Goal: Transaction & Acquisition: Obtain resource

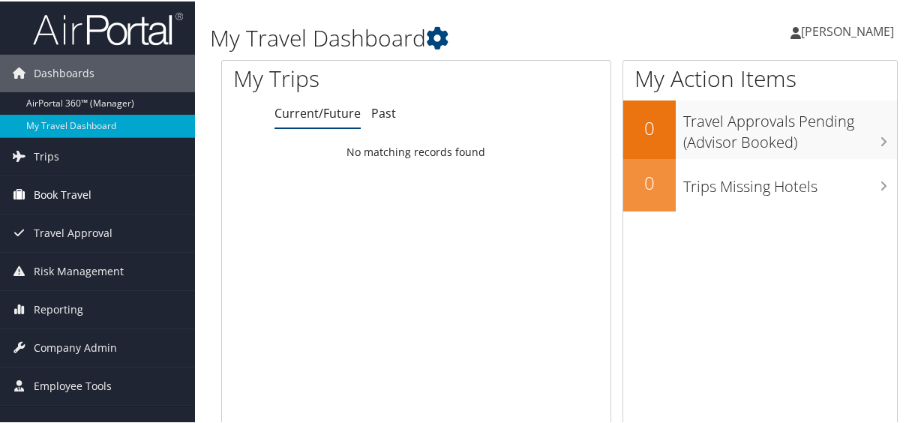
click at [89, 194] on span "Book Travel" at bounding box center [63, 194] width 58 height 38
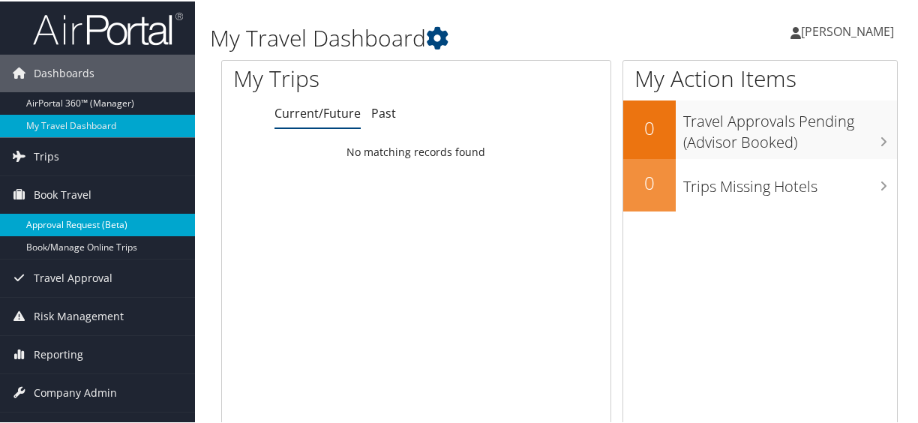
click at [72, 214] on link "Approval Request (Beta)" at bounding box center [97, 223] width 195 height 23
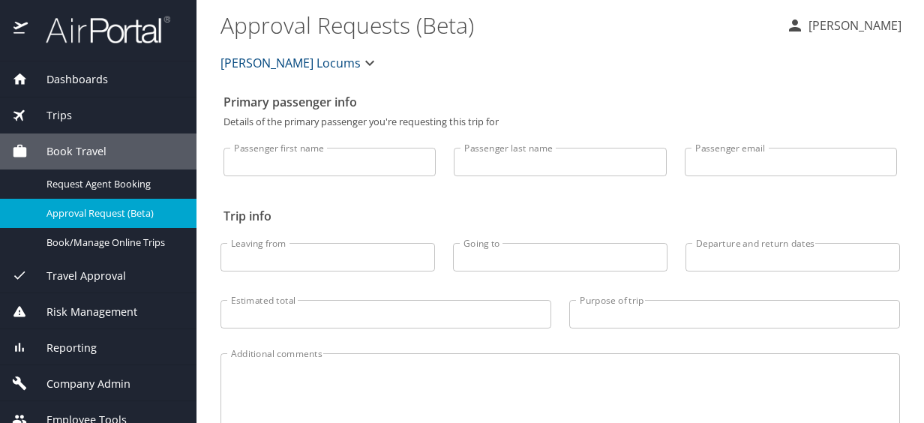
click at [90, 116] on div "Trips" at bounding box center [98, 115] width 173 height 17
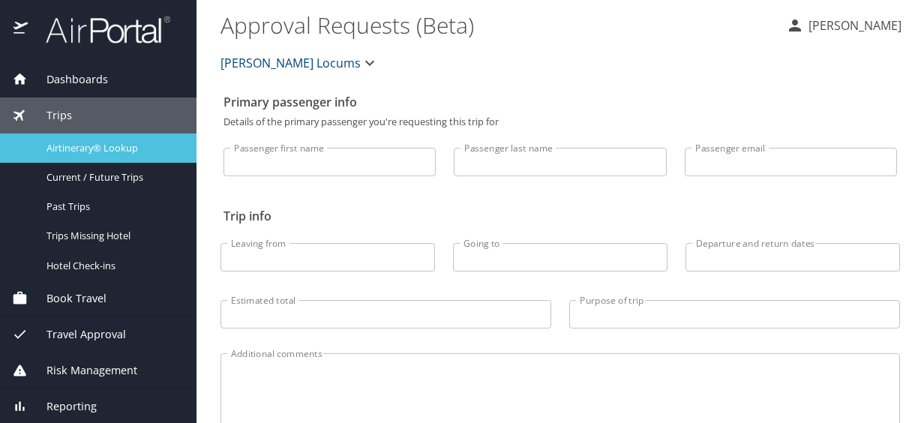
click at [79, 146] on span "Airtinerary® Lookup" at bounding box center [113, 148] width 132 height 14
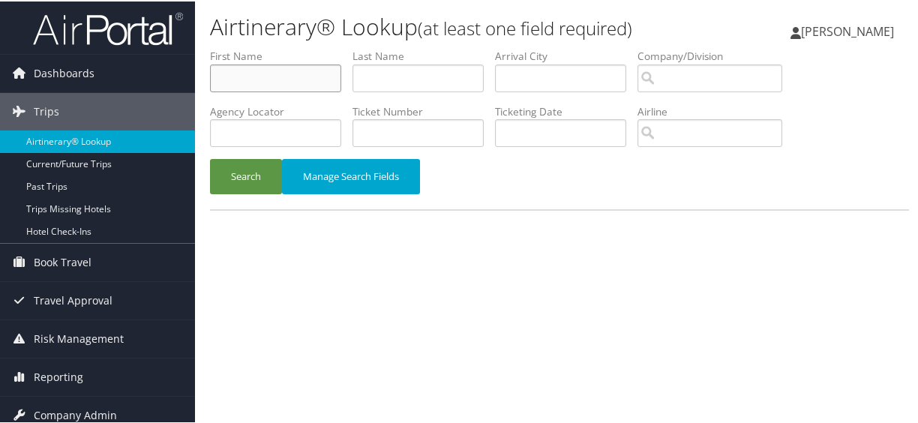
drag, startPoint x: 0, startPoint y: 0, endPoint x: 264, endPoint y: 77, distance: 275.0
click at [264, 77] on input "text" at bounding box center [275, 77] width 131 height 28
click at [369, 71] on input "text" at bounding box center [418, 77] width 131 height 28
type input "Daly"
type input "Suzanne"
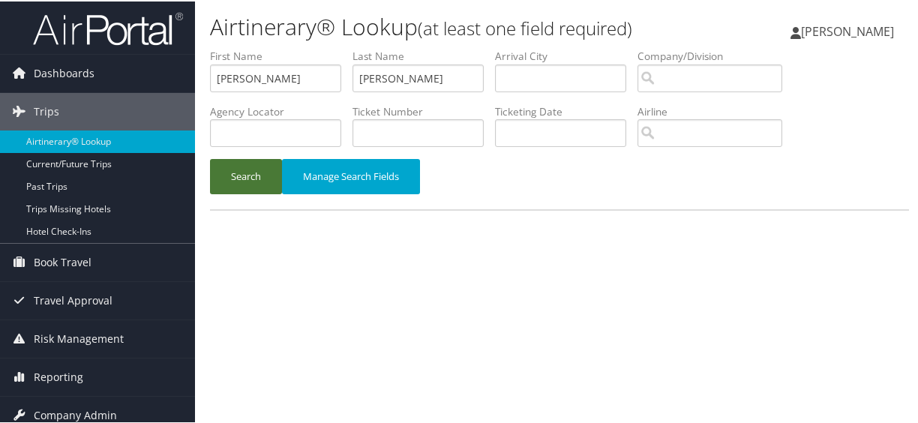
click at [235, 177] on button "Search" at bounding box center [246, 175] width 72 height 35
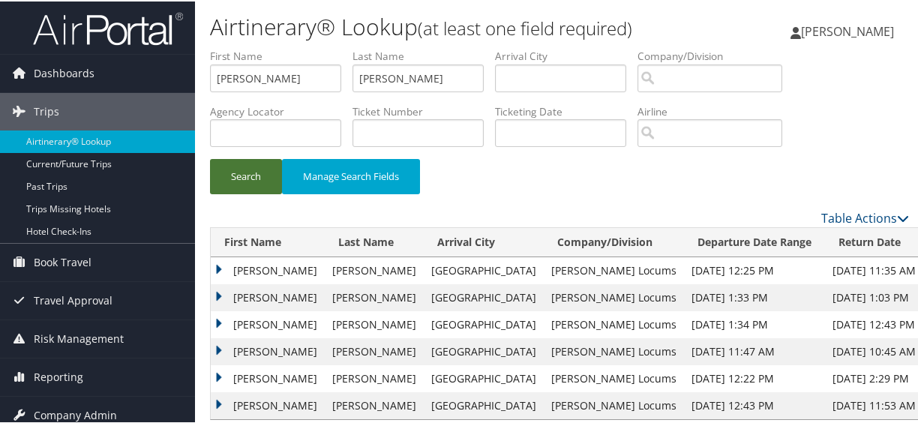
scroll to position [47, 0]
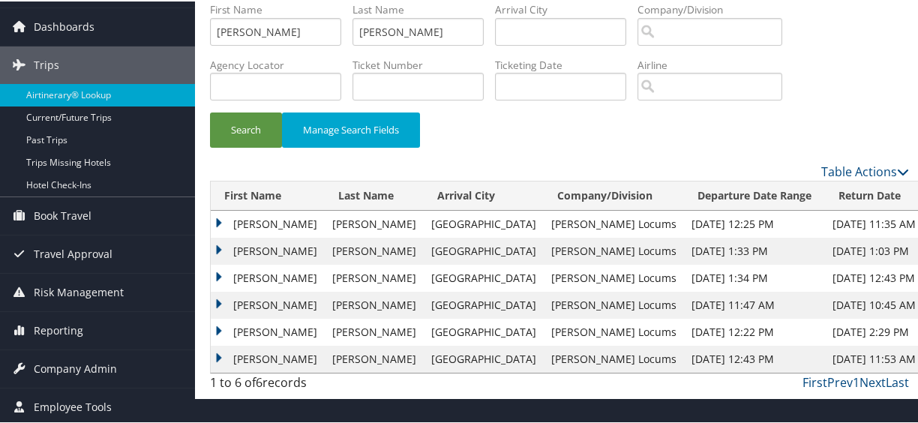
click at [677, 383] on div "First Prev 1 Next Last" at bounding box center [650, 381] width 519 height 18
click at [219, 218] on td "Suzanne" at bounding box center [268, 222] width 114 height 27
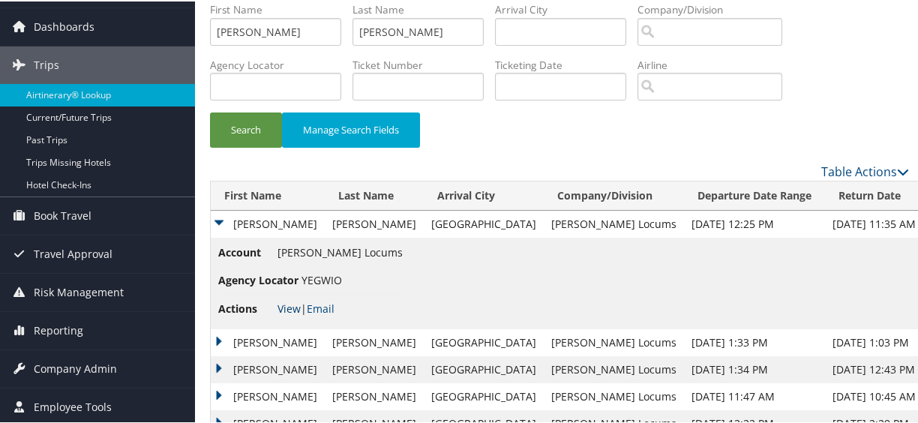
click at [288, 308] on link "View" at bounding box center [289, 307] width 23 height 14
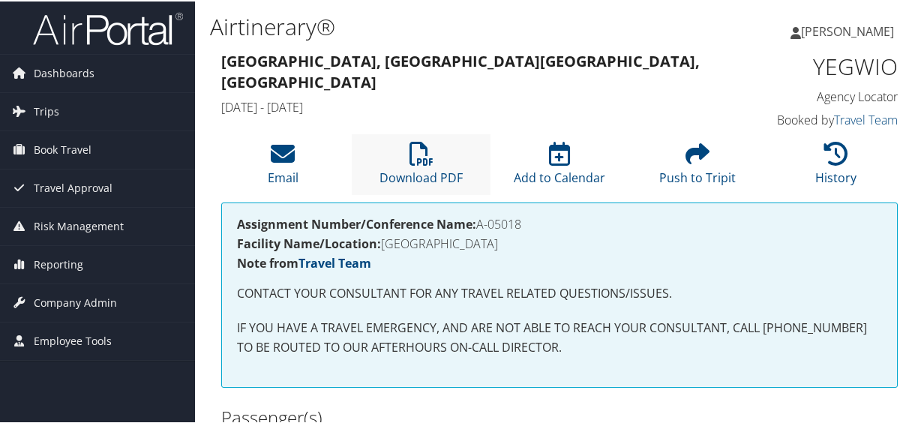
click at [440, 167] on li "Download PDF" at bounding box center [421, 163] width 138 height 61
click at [296, 167] on li "Email" at bounding box center [283, 163] width 138 height 61
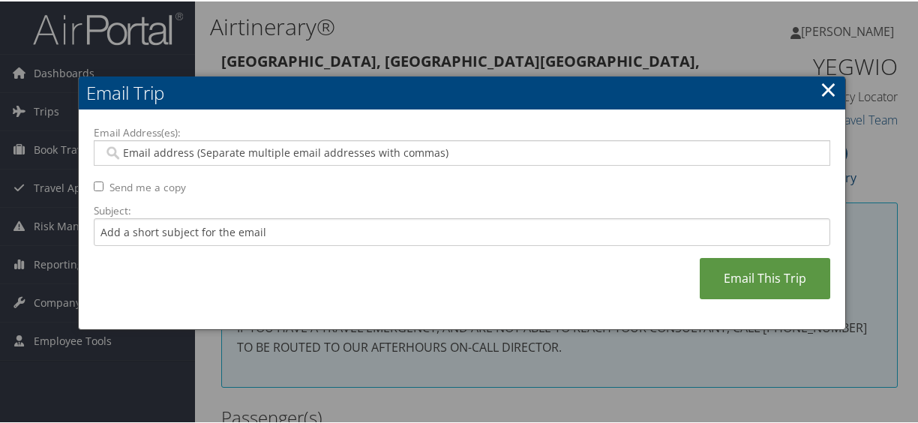
click at [284, 147] on input "Email Address(es):" at bounding box center [463, 151] width 718 height 15
click at [157, 156] on input "Email Address(es):" at bounding box center [463, 151] width 718 height 15
paste input "[EMAIL_ADDRESS][DOMAIN_NAME]"
type input "[EMAIL_ADDRESS][DOMAIN_NAME]"
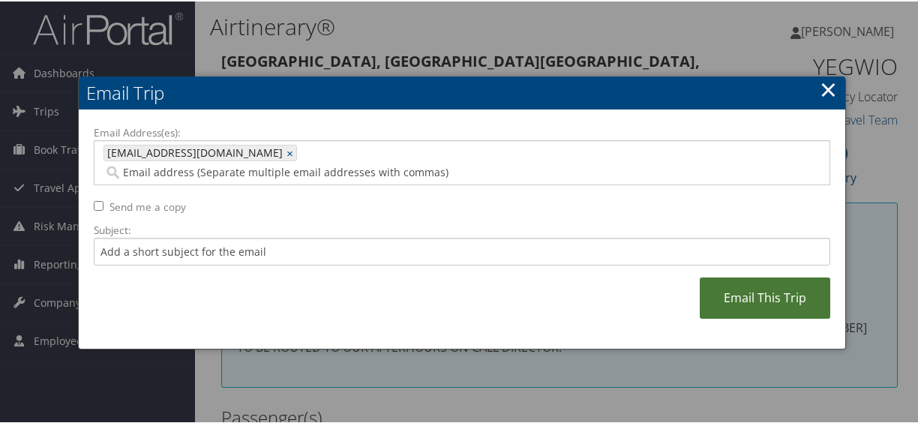
click at [740, 278] on link "Email This Trip" at bounding box center [765, 296] width 131 height 41
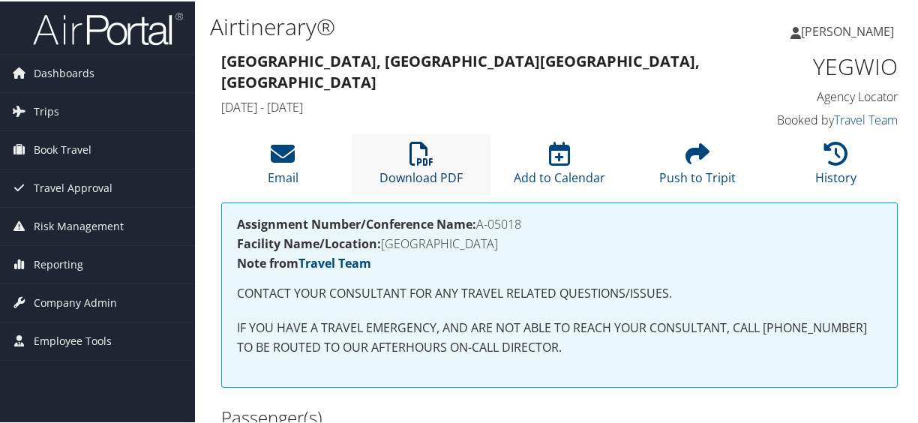
click at [408, 171] on link "Download PDF" at bounding box center [421, 167] width 83 height 36
click at [529, 24] on h1 "Airtinerary®" at bounding box center [443, 26] width 466 height 32
